Goal: Communication & Community: Answer question/provide support

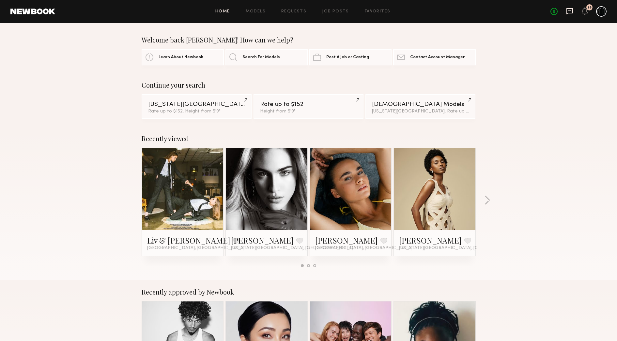
click at [573, 11] on icon at bounding box center [570, 11] width 7 height 6
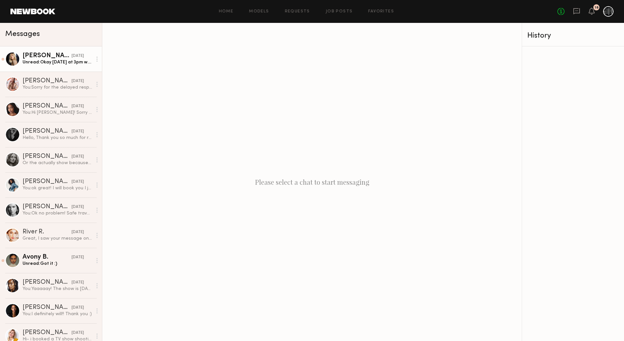
click at [51, 61] on div "Unread: Okay [DATE] at 3pm works!" at bounding box center [58, 62] width 70 height 6
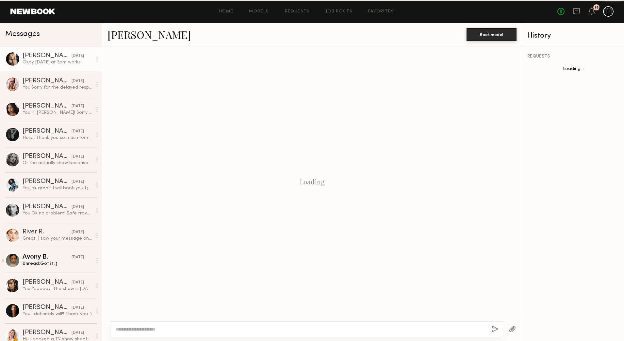
scroll to position [312, 0]
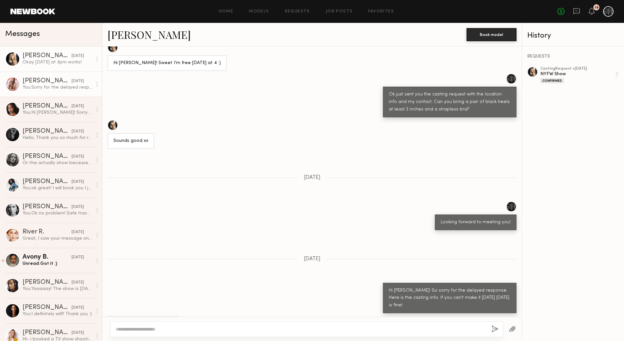
click at [66, 90] on div "You: Sorry for the delayed response. I will send you the casting invite with th…" at bounding box center [58, 87] width 70 height 6
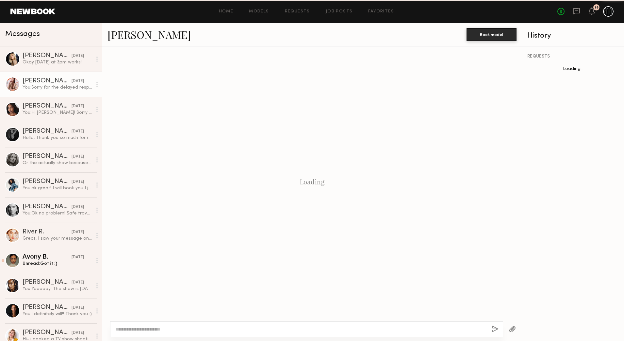
scroll to position [191, 0]
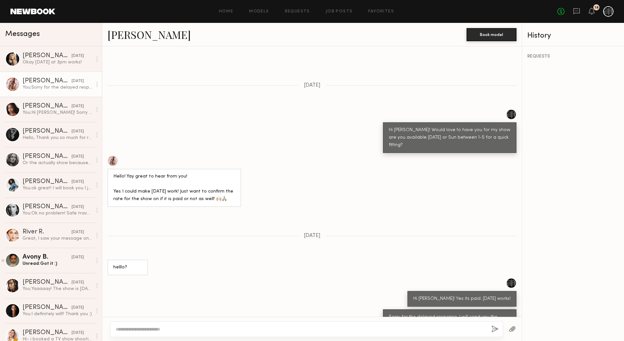
click at [50, 87] on div "You: Sorry for the delayed response. I will send you the casting invite with th…" at bounding box center [58, 87] width 70 height 6
click at [222, 325] on div at bounding box center [306, 329] width 393 height 16
click at [223, 328] on textarea at bounding box center [301, 329] width 370 height 7
type textarea "**********"
click at [494, 327] on button "button" at bounding box center [494, 329] width 7 height 8
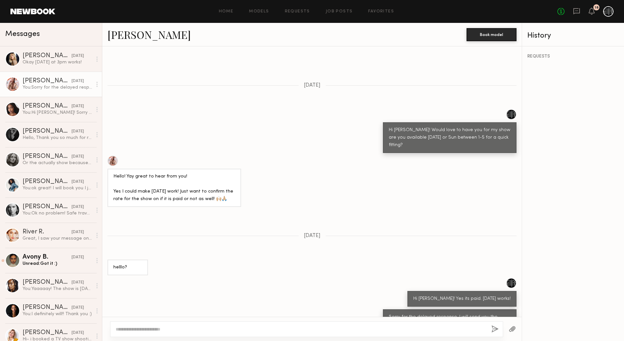
scroll to position [318, 0]
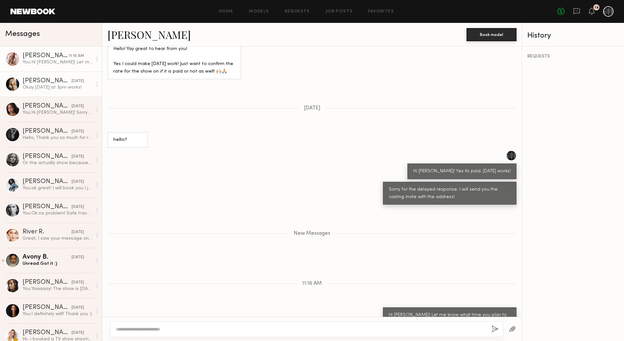
click at [54, 78] on div "[PERSON_NAME]" at bounding box center [47, 81] width 49 height 7
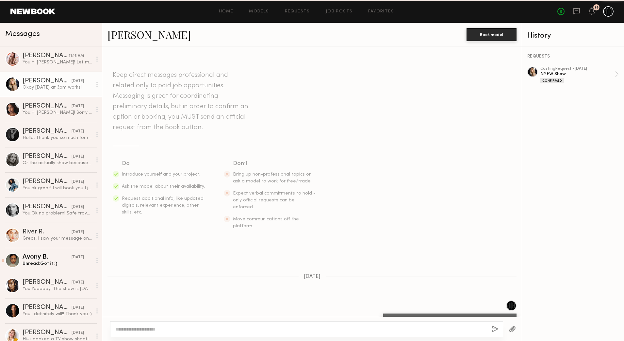
scroll to position [312, 0]
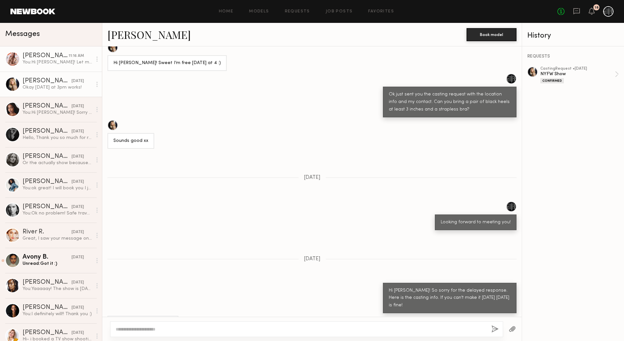
click at [51, 65] on div "You: Hi [PERSON_NAME]! Let me know what time you plan to swing by [DATE]. I'll …" at bounding box center [58, 62] width 70 height 6
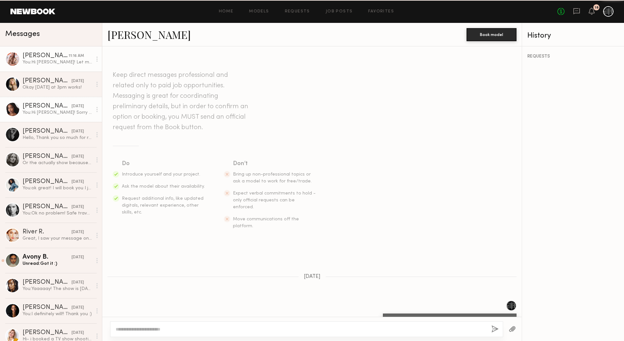
scroll to position [267, 0]
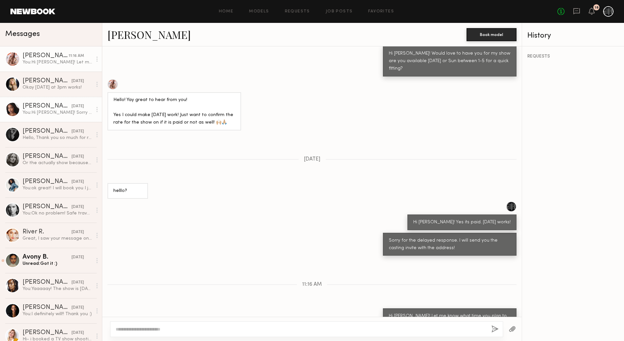
click at [49, 103] on div "[PERSON_NAME]" at bounding box center [47, 106] width 49 height 7
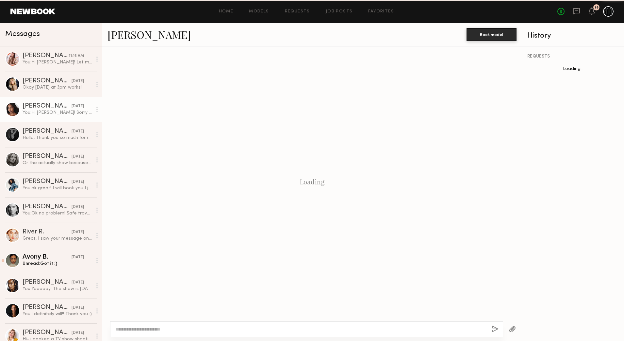
scroll to position [152, 0]
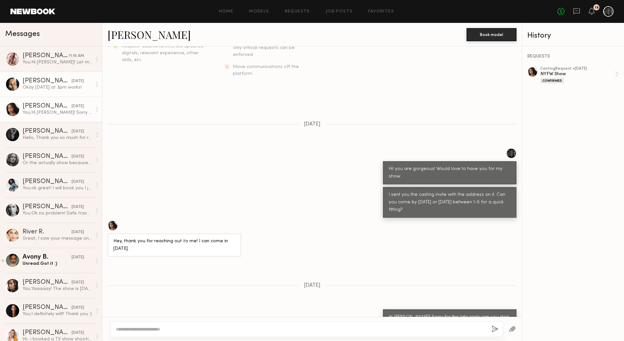
drag, startPoint x: 47, startPoint y: 81, endPoint x: 46, endPoint y: 72, distance: 8.8
click at [47, 80] on div "[PERSON_NAME]" at bounding box center [47, 81] width 49 height 7
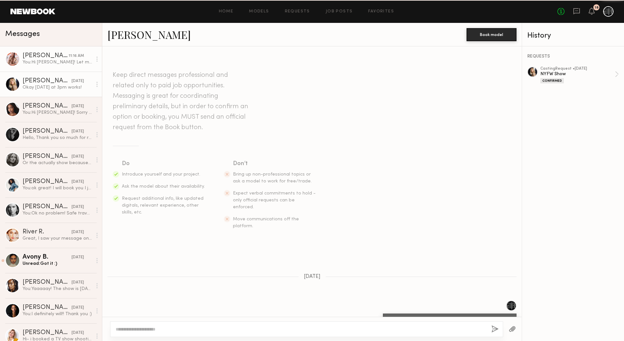
scroll to position [312, 0]
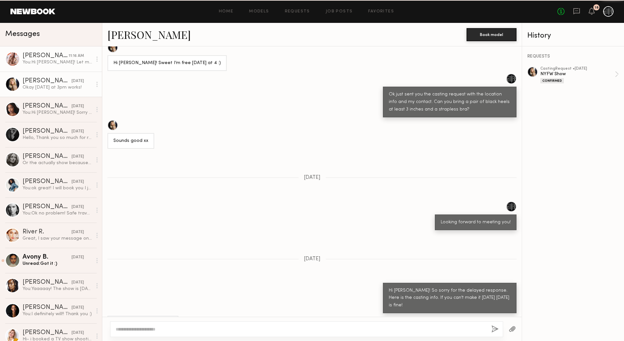
click at [46, 66] on link "[PERSON_NAME] 11:16 AM You: Hi [PERSON_NAME]! Let me know what time you plan to…" at bounding box center [51, 58] width 102 height 25
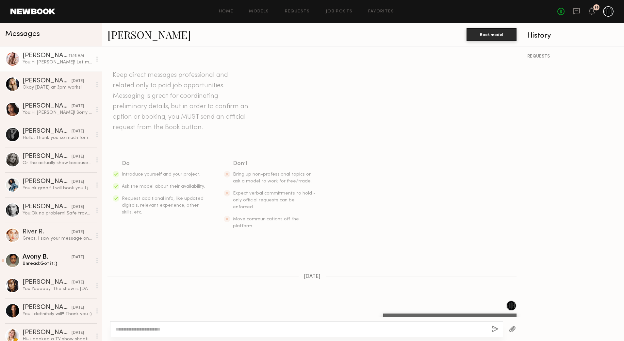
scroll to position [267, 0]
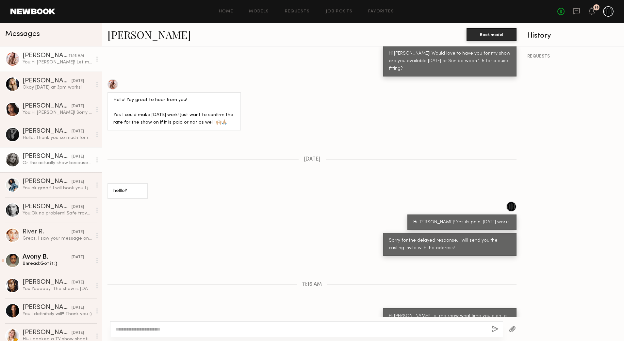
click at [40, 155] on div "[PERSON_NAME]" at bounding box center [47, 156] width 49 height 7
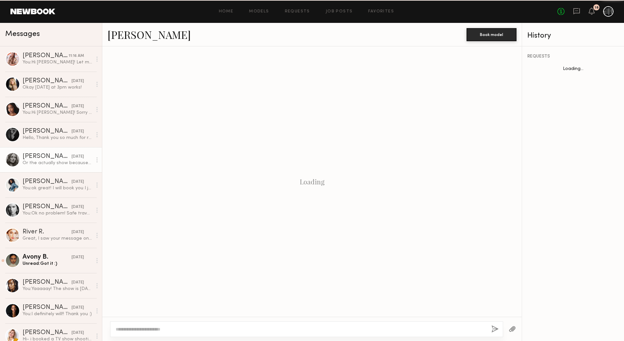
scroll to position [68, 0]
